Goal: Check status: Check status

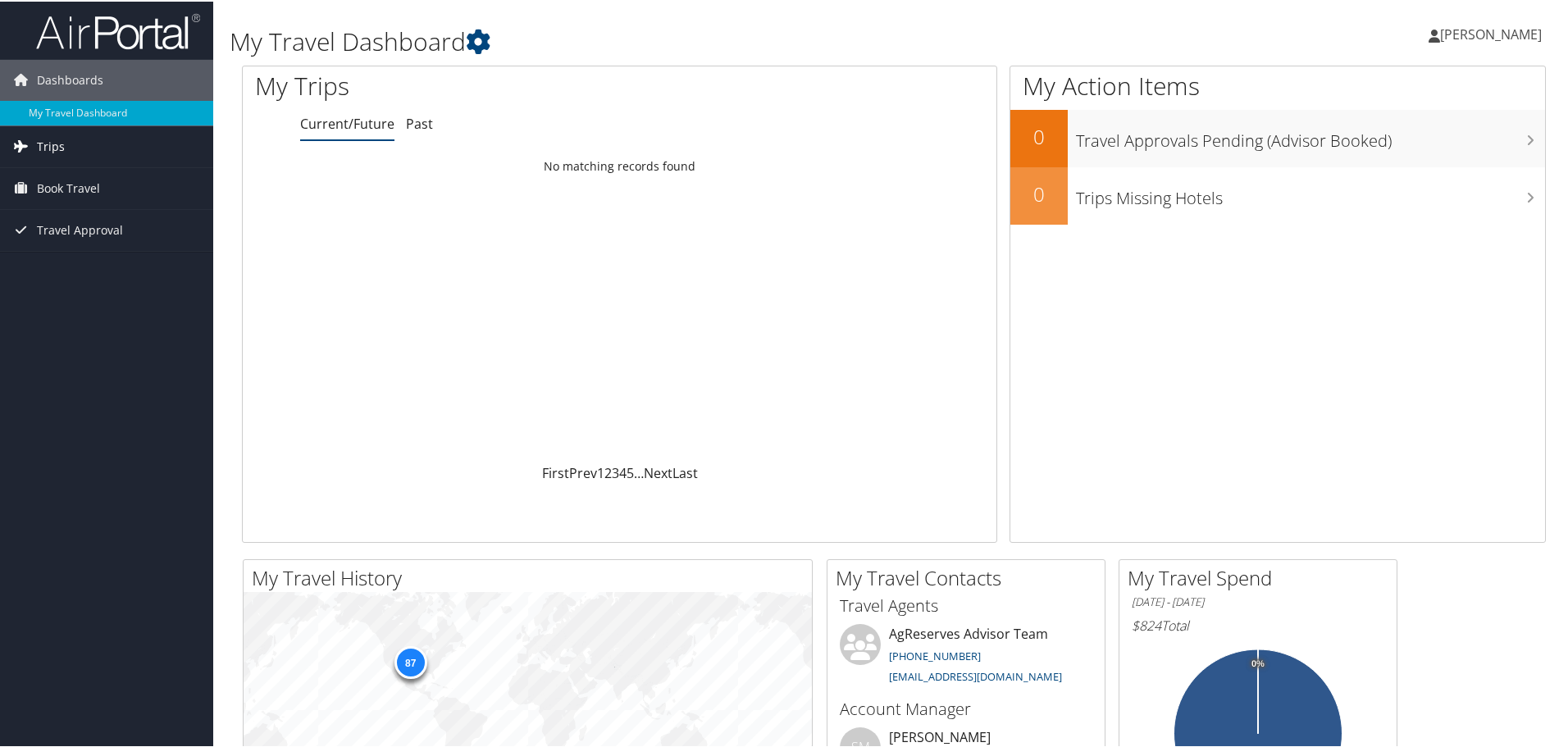
click at [51, 141] on span "Trips" at bounding box center [50, 145] width 28 height 41
click at [57, 199] on link "Past Trips" at bounding box center [107, 202] width 213 height 25
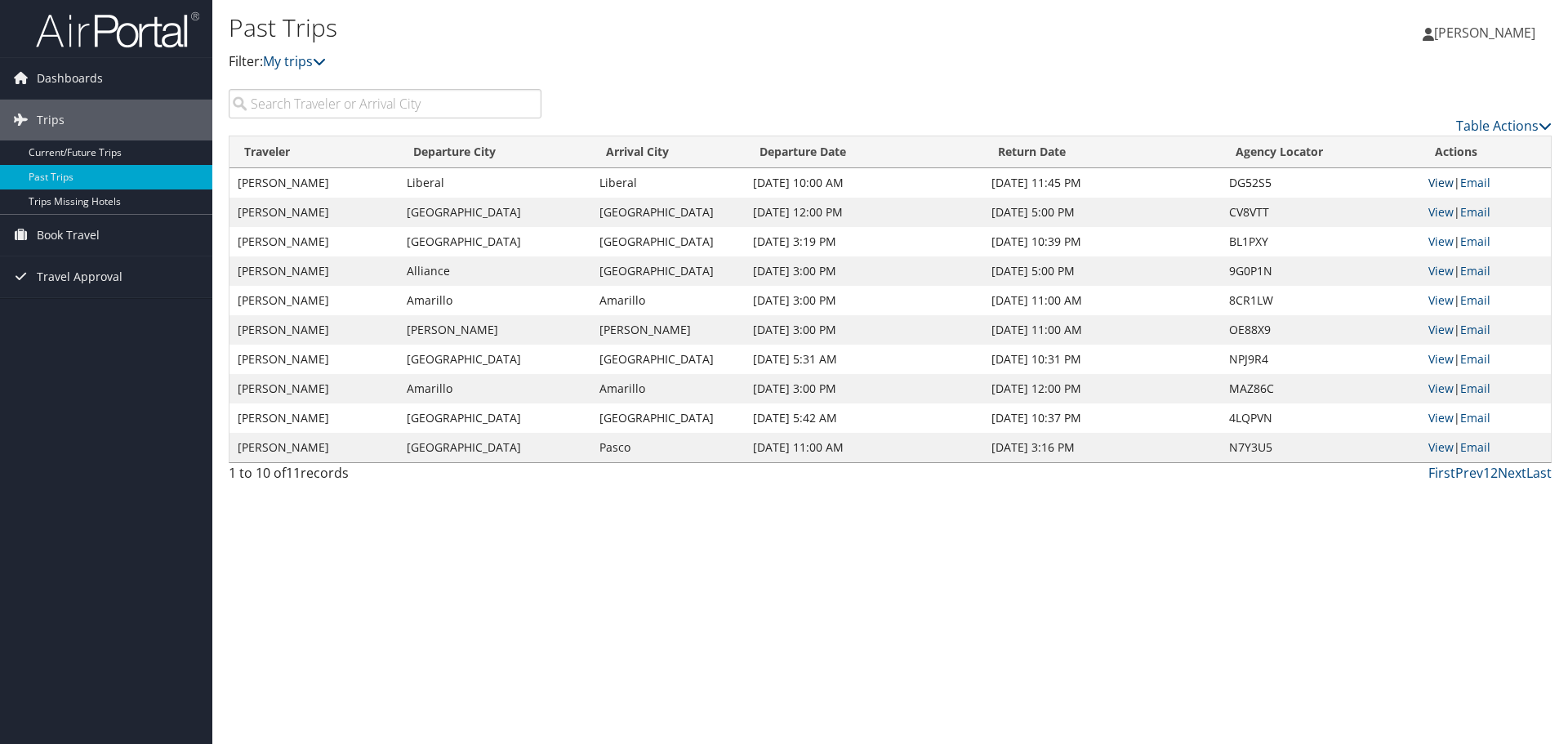
click at [1440, 187] on link "View" at bounding box center [1441, 183] width 26 height 16
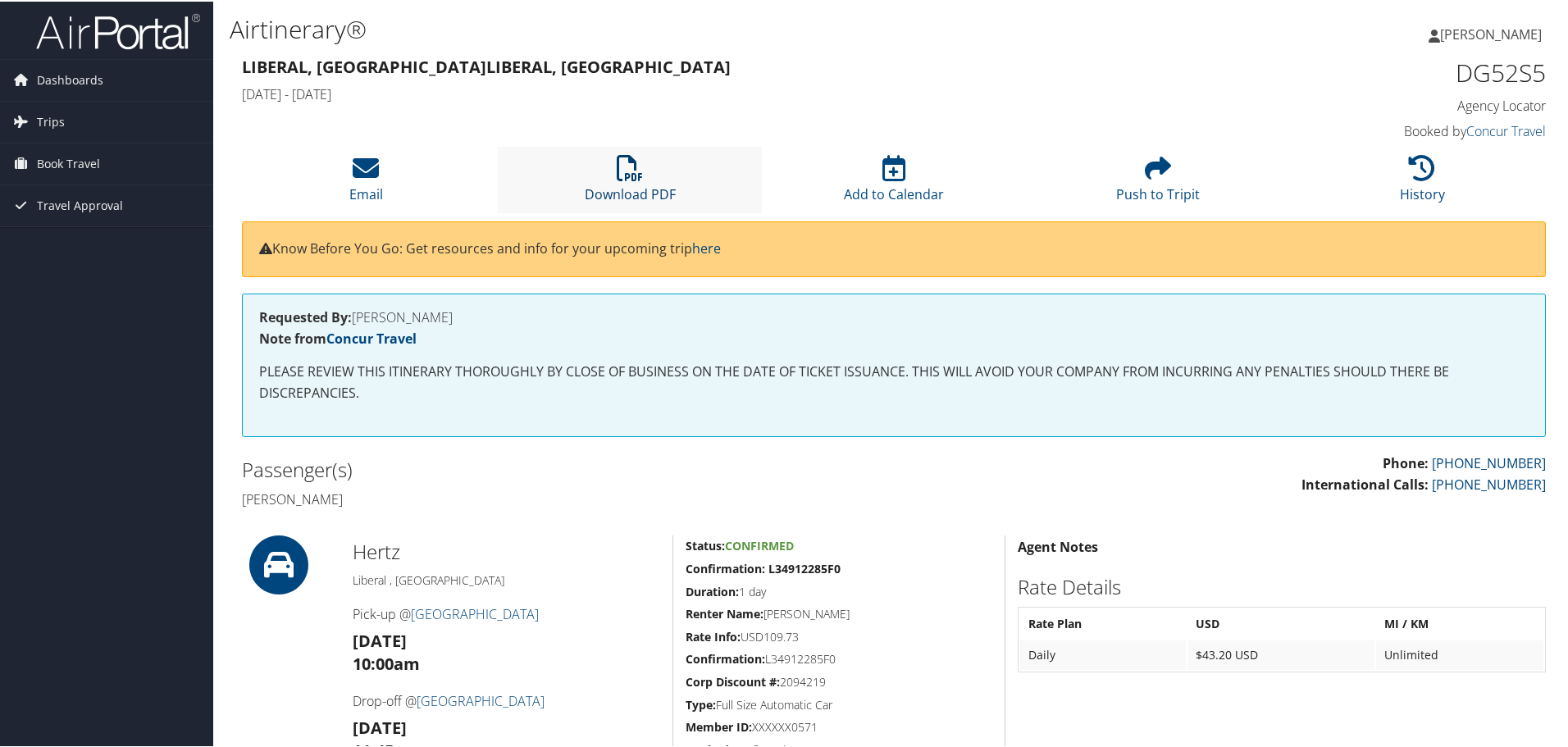
click at [639, 177] on icon at bounding box center [630, 166] width 27 height 27
